Goal: Contribute content

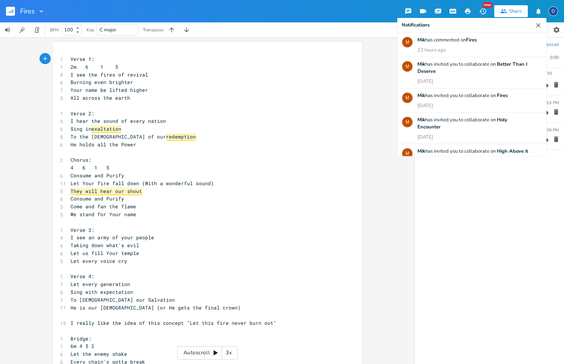
click at [536, 22] on icon "button" at bounding box center [538, 25] width 7 height 7
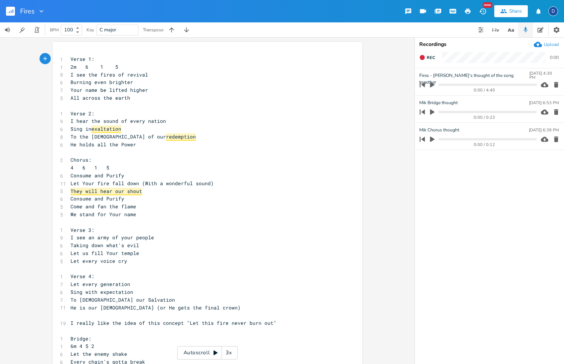
click at [540, 24] on button "button" at bounding box center [540, 29] width 15 height 15
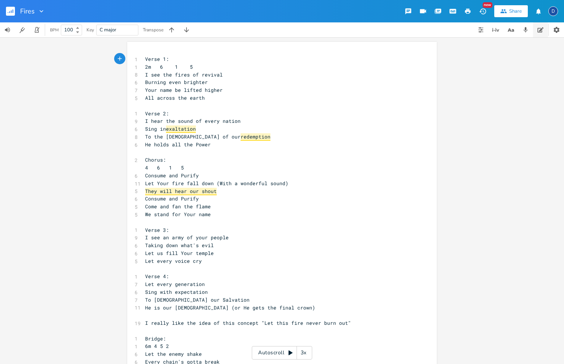
click at [539, 30] on icon "button" at bounding box center [541, 30] width 6 height 6
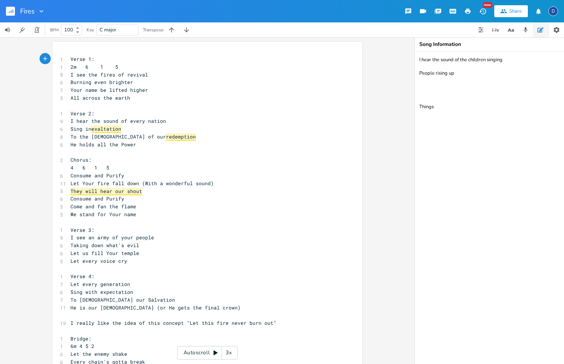
click at [492, 110] on textarea "I hear the sound of the children singing People rising up Things" at bounding box center [489, 208] width 149 height 312
paste textarea "Invade this house Let this fire never burn out"
type textarea "I hear the sound of the children singing People rising up Things More notes: In…"
